Goal: Navigation & Orientation: Go to known website

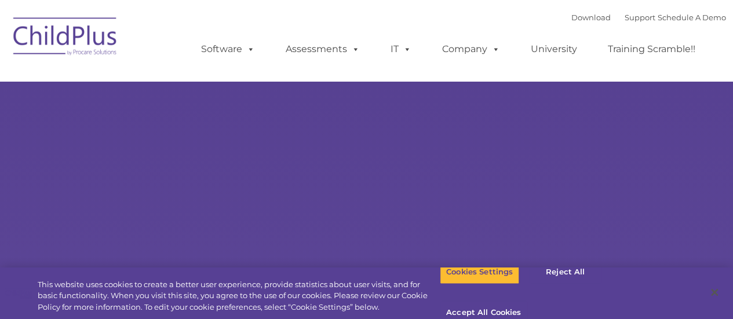
type input ""
select select "MEDIUM"
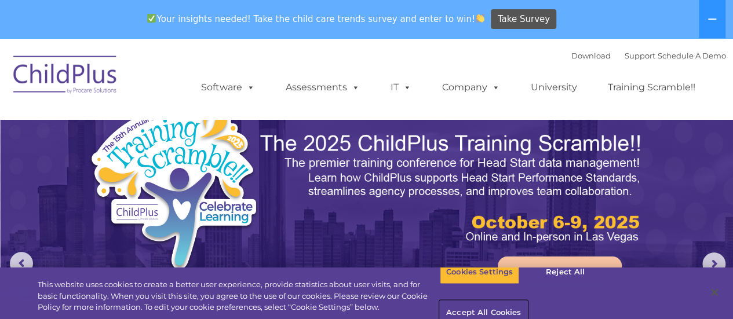
click at [527, 301] on button "Accept All Cookies" at bounding box center [484, 313] width 88 height 24
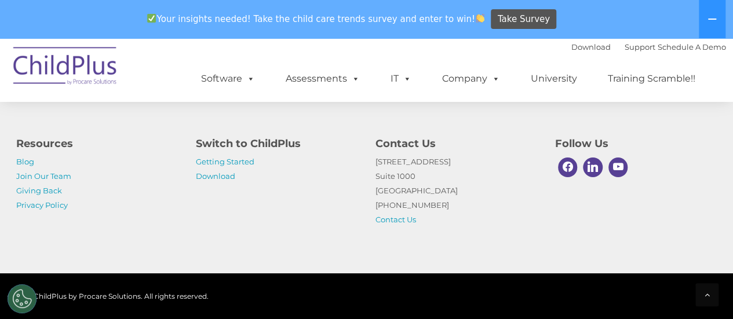
scroll to position [1442, 0]
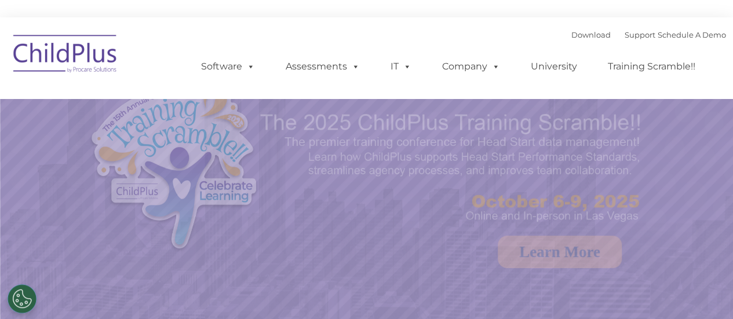
select select "MEDIUM"
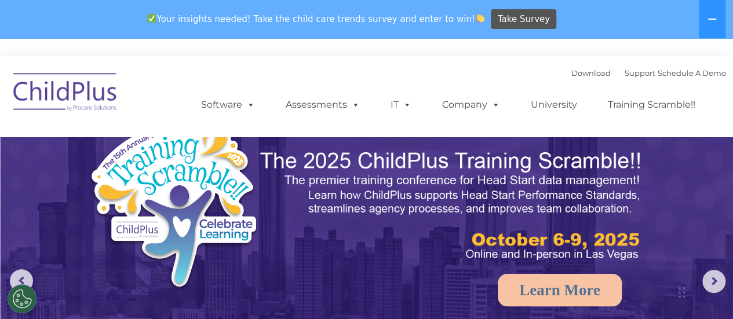
click at [89, 92] on img at bounding box center [66, 94] width 116 height 58
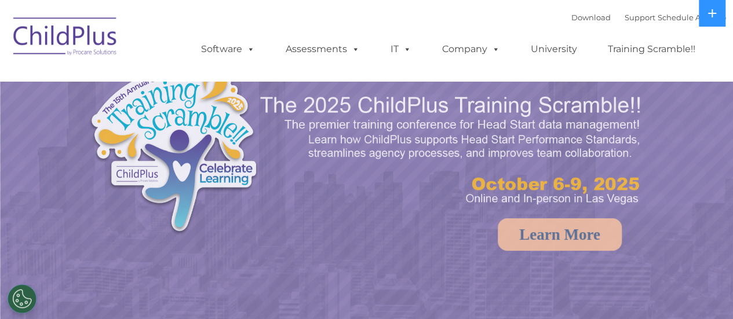
select select "MEDIUM"
